Goal: Information Seeking & Learning: Learn about a topic

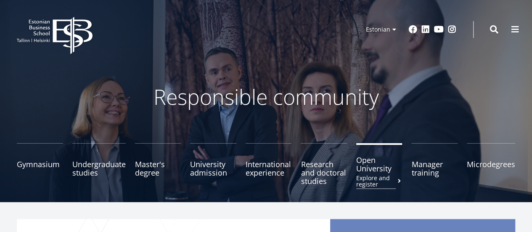
click at [370, 173] on font "Open University" at bounding box center [373, 164] width 35 height 19
click at [484, 161] on font "Microdegrees" at bounding box center [491, 160] width 48 height 10
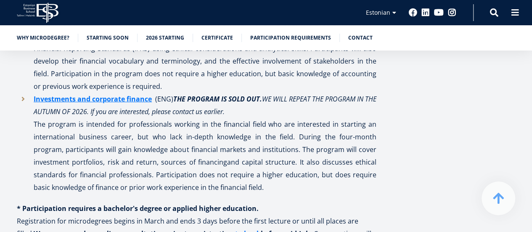
scroll to position [800, 0]
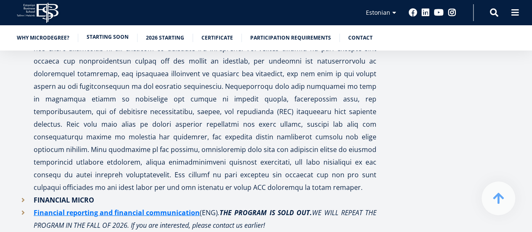
click at [111, 37] on font "Starting soon" at bounding box center [108, 36] width 42 height 7
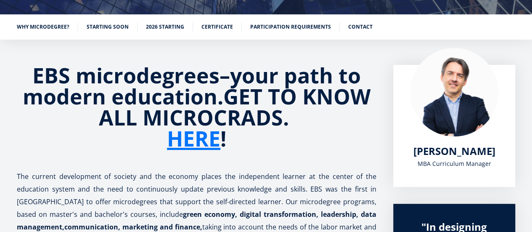
scroll to position [122, 0]
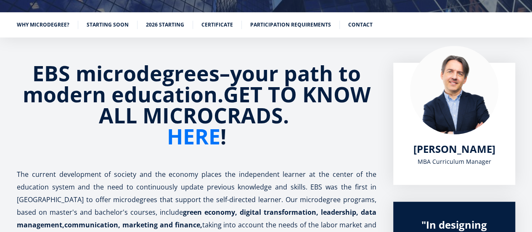
click at [194, 137] on font "HERE" at bounding box center [193, 136] width 53 height 29
